Goal: Find contact information: Find contact information

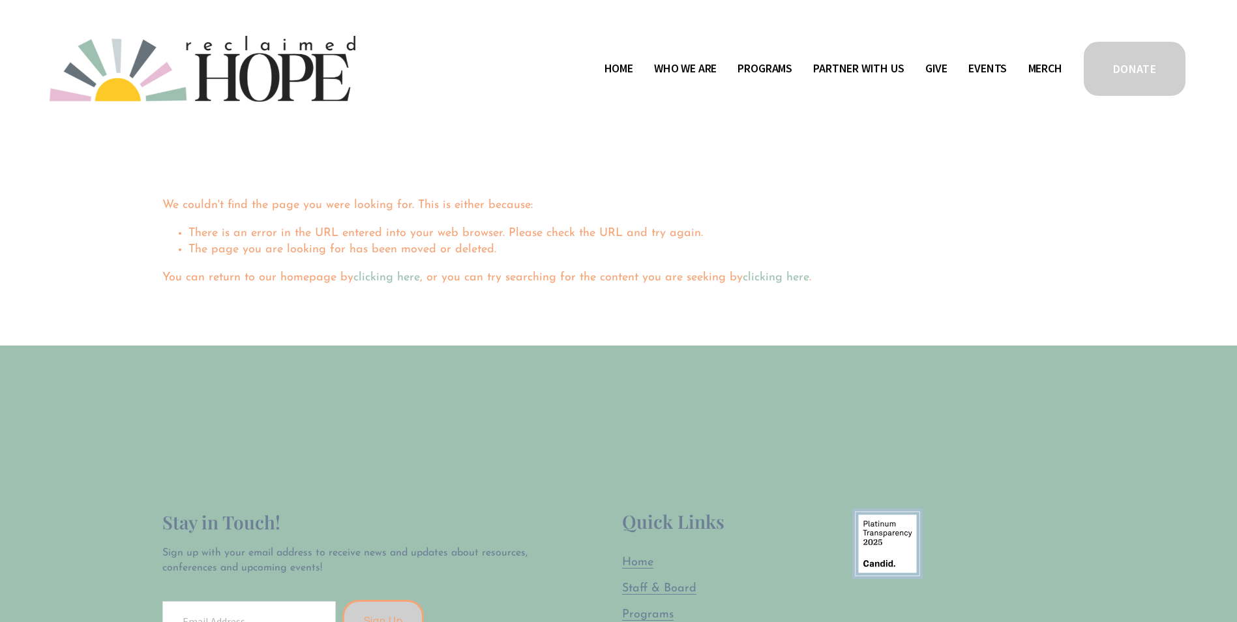
click at [0, 0] on span "Program Partners" at bounding box center [0, 0] width 0 height 0
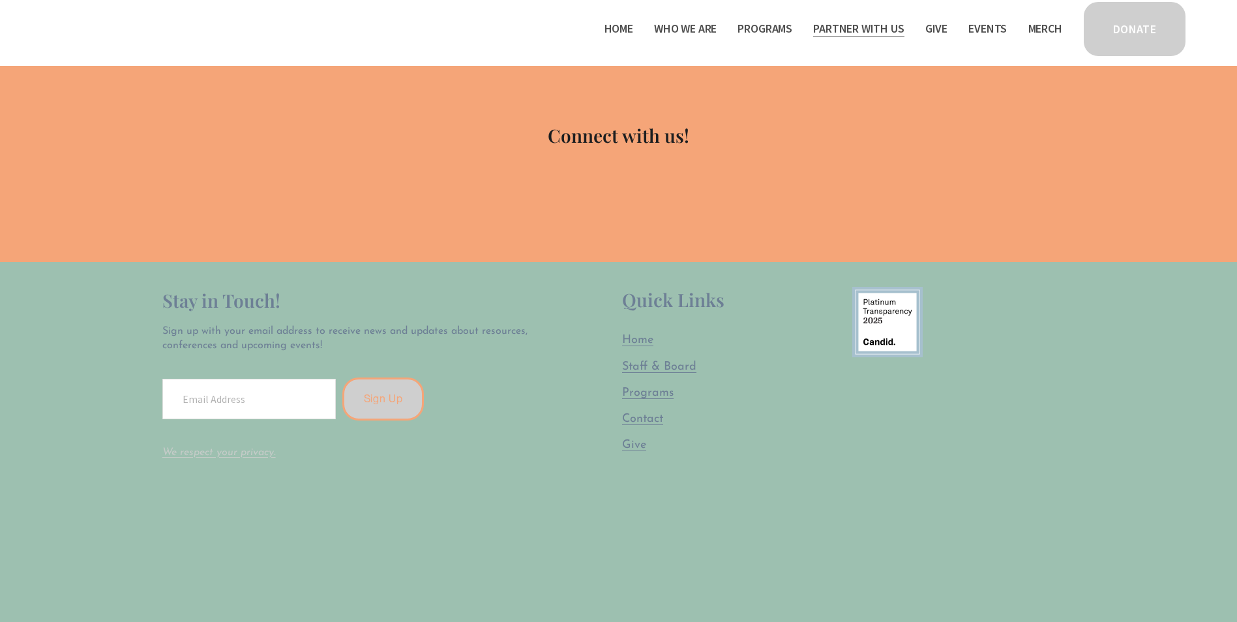
scroll to position [988, 0]
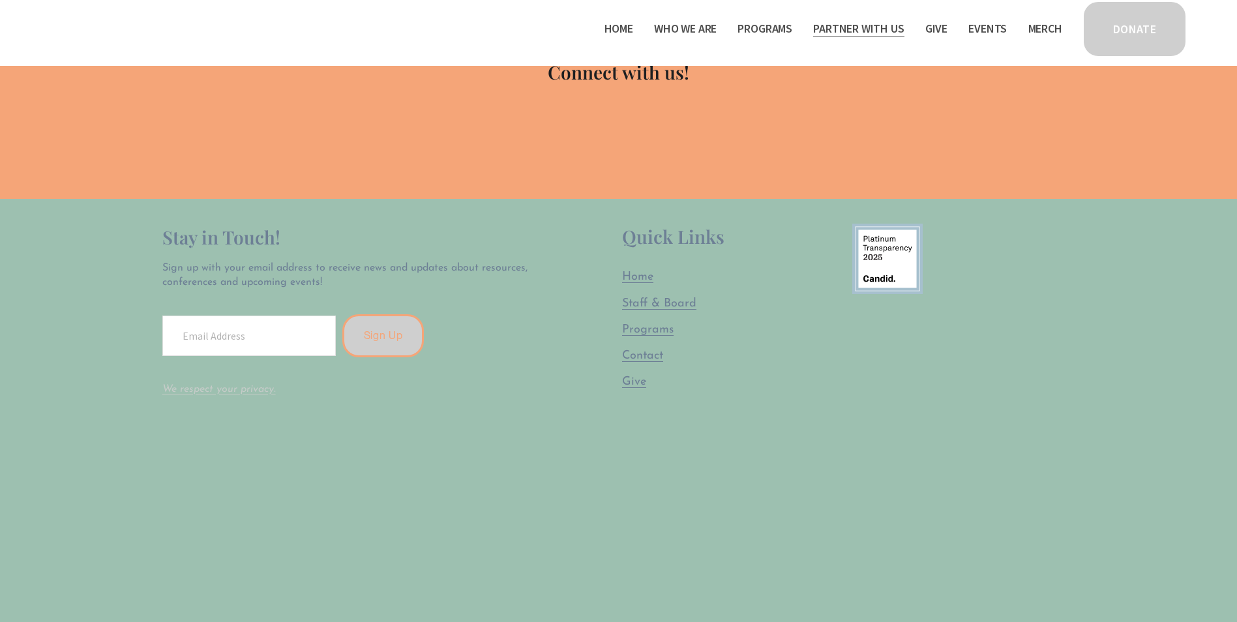
click at [639, 360] on span "Contact" at bounding box center [642, 356] width 41 height 12
